Goal: Find specific page/section

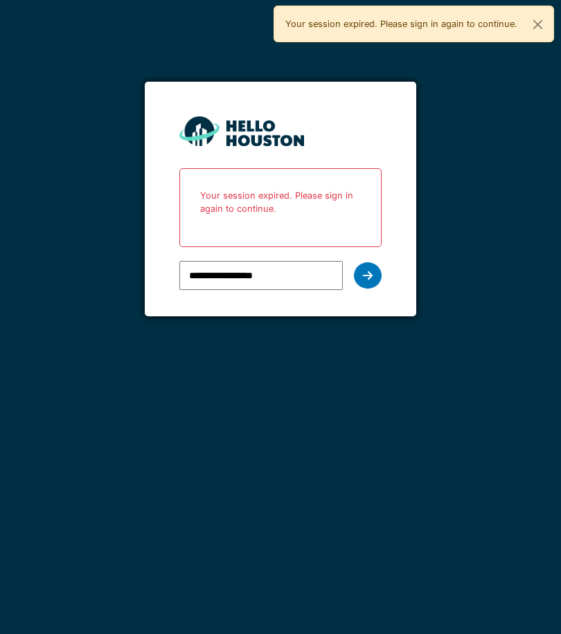
click at [373, 276] on div at bounding box center [368, 276] width 28 height 26
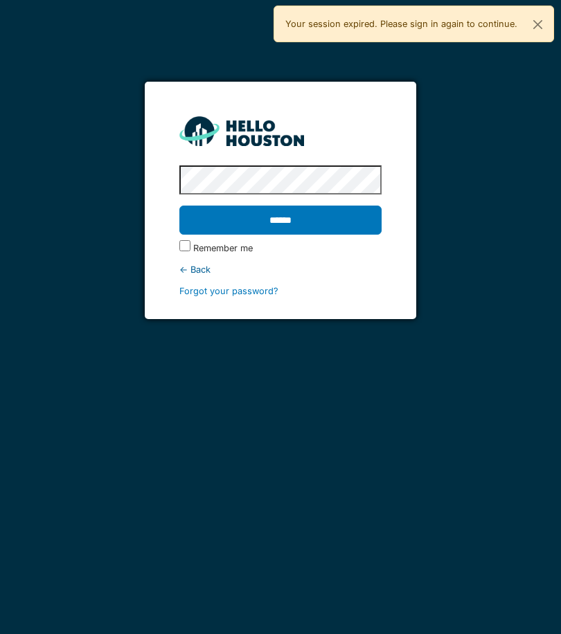
click at [360, 221] on input "******" at bounding box center [280, 220] width 202 height 29
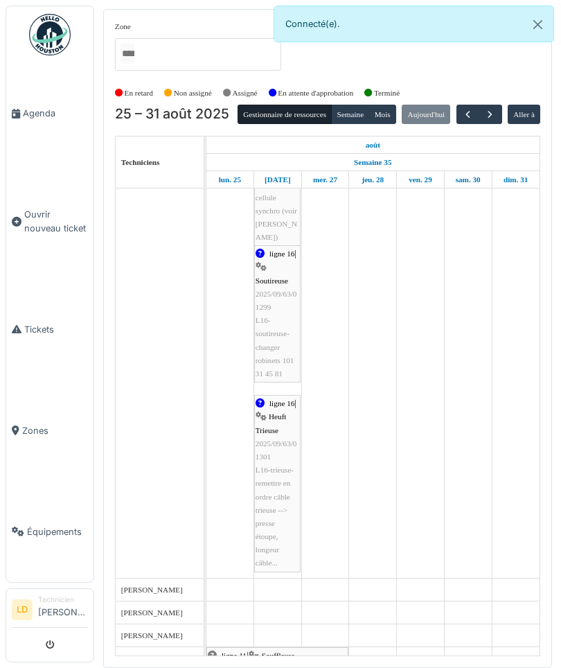
scroll to position [512, 0]
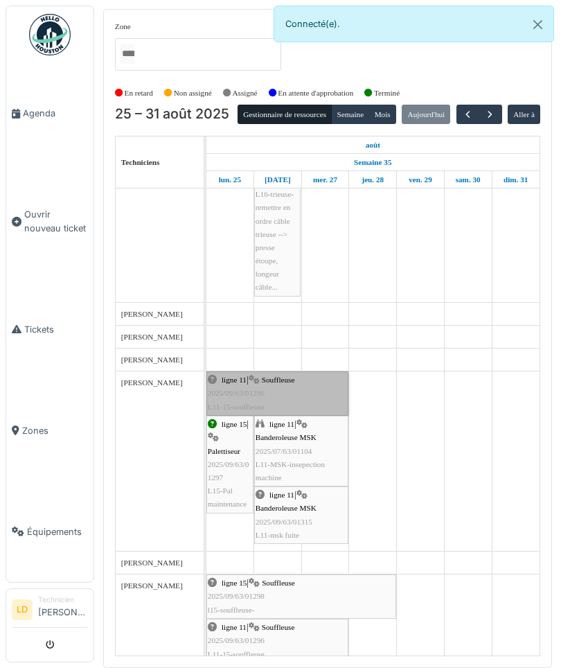
click at [308, 416] on link "ligne 11 | Souffleuse 2025/09/63/01296 L11-15-souffleuse" at bounding box center [277, 393] width 142 height 44
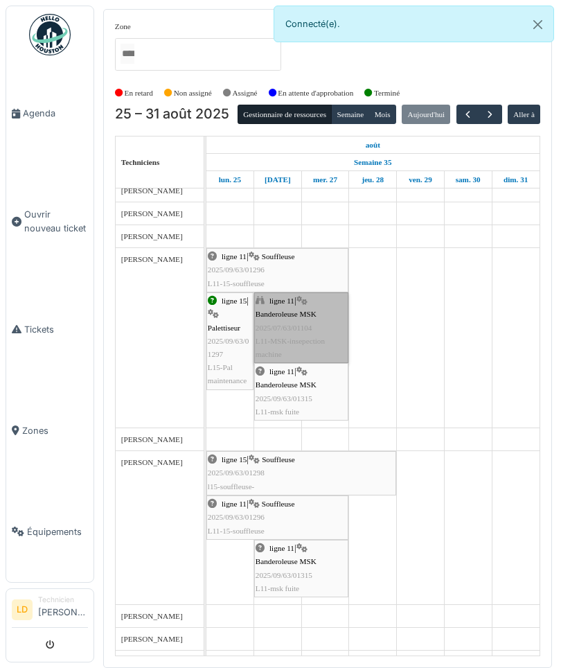
click at [312, 346] on link "ligne 11 | Banderoleuse MSK 2025/07/63/01104 L11-MSK-insepection machine" at bounding box center [301, 327] width 94 height 71
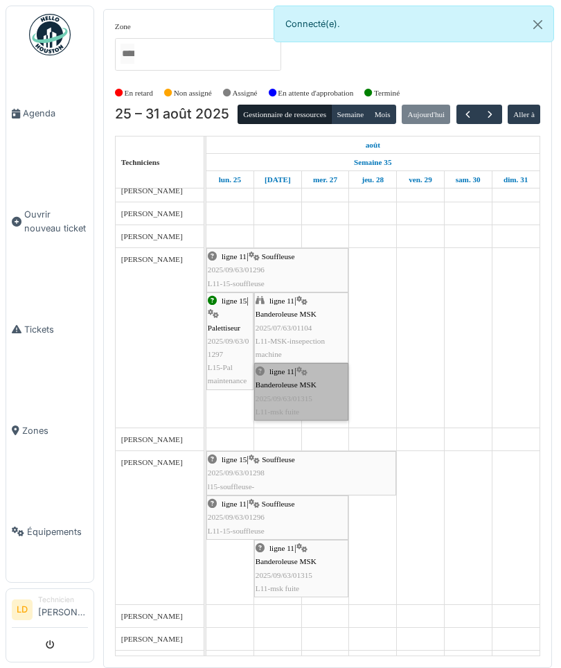
click at [319, 412] on link "ligne 11 | Banderoleuse MSK 2025/09/63/01315 L11-msk fuite" at bounding box center [301, 391] width 94 height 57
